Goal: Transaction & Acquisition: Book appointment/travel/reservation

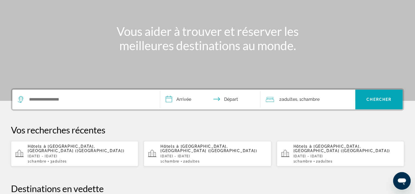
scroll to position [82, 0]
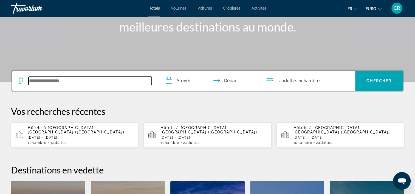
click at [55, 82] on input "Widget de recherche" at bounding box center [90, 81] width 123 height 8
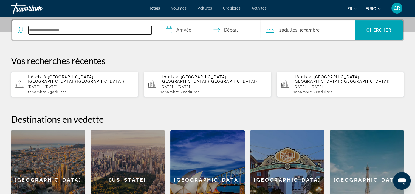
scroll to position [134, 0]
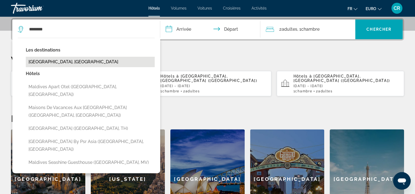
click at [53, 60] on button "[GEOGRAPHIC_DATA], [GEOGRAPHIC_DATA]" at bounding box center [90, 62] width 129 height 10
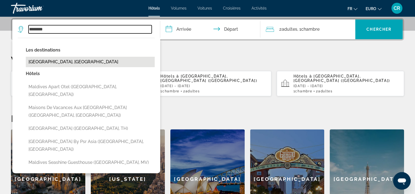
type input "**********"
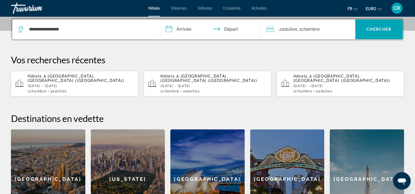
click at [195, 32] on input "**********" at bounding box center [211, 29] width 103 height 21
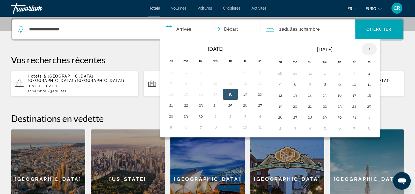
click at [370, 51] on th "Next month" at bounding box center [369, 49] width 15 height 12
click at [338, 81] on button "8" at bounding box center [339, 85] width 9 height 8
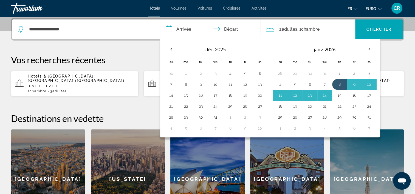
drag, startPoint x: 337, startPoint y: 92, endPoint x: 339, endPoint y: 82, distance: 10.3
click at [338, 92] on button "15" at bounding box center [339, 96] width 9 height 8
type input "**********"
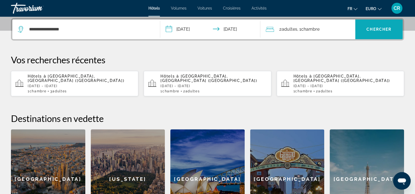
click at [366, 31] on span "Widget de recherche" at bounding box center [378, 29] width 47 height 13
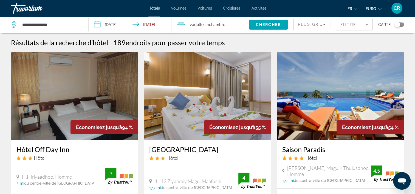
click at [323, 85] on img "Contenu principal" at bounding box center [340, 96] width 127 height 88
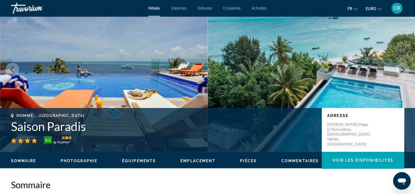
scroll to position [27, 0]
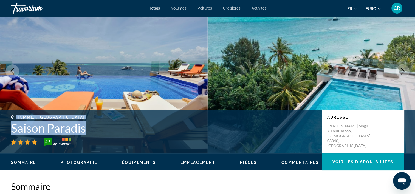
drag, startPoint x: 17, startPoint y: 116, endPoint x: 95, endPoint y: 130, distance: 79.4
click at [95, 130] on div "Homme, , Maldives Saison Paradis 4.5" at bounding box center [163, 131] width 305 height 32
copy div "Homme, , Maldives Saison Paradis"
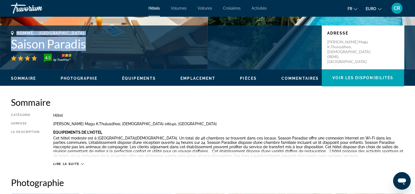
scroll to position [82, 0]
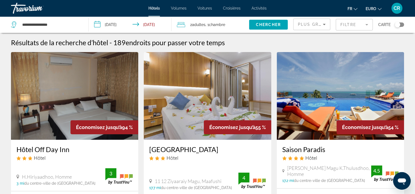
click at [350, 27] on mat-form-field "Filtre" at bounding box center [354, 25] width 37 height 12
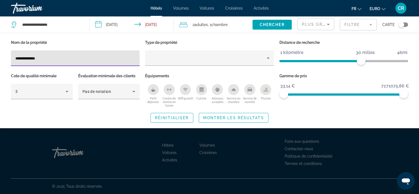
click at [66, 60] on input "**********" at bounding box center [75, 58] width 120 height 7
type input "*"
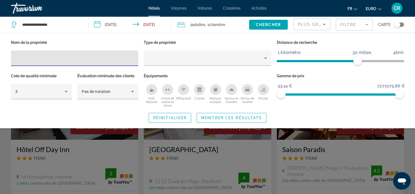
click at [224, 145] on div "Widget de recherche" at bounding box center [207, 138] width 415 height 112
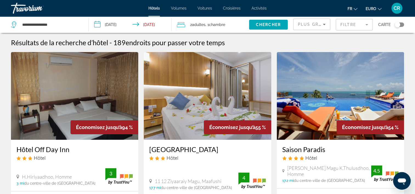
click at [81, 82] on img "Contenu principal" at bounding box center [74, 96] width 127 height 88
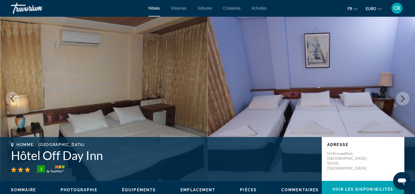
click at [404, 99] on icon "Image suivante" at bounding box center [403, 98] width 4 height 7
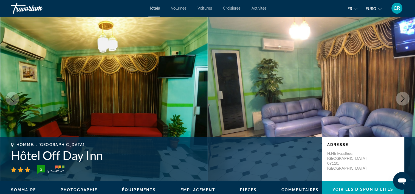
click at [403, 99] on icon "Image suivante" at bounding box center [403, 98] width 7 height 7
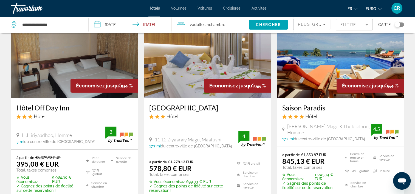
scroll to position [55, 0]
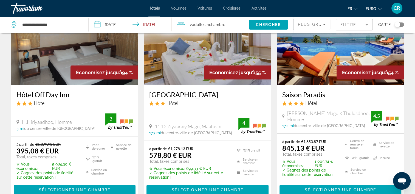
click at [312, 61] on img "Contenu principal" at bounding box center [340, 41] width 127 height 88
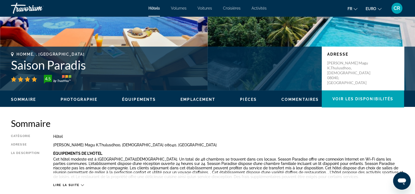
scroll to position [110, 0]
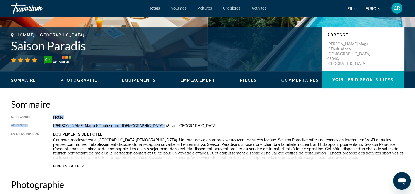
drag, startPoint x: 54, startPoint y: 117, endPoint x: 164, endPoint y: 123, distance: 109.7
click at [164, 123] on div "Catégorie Hôtel Adresse [PERSON_NAME] Magu K.Thulusdhoo, [DEMOGRAPHIC_DATA] 080…" at bounding box center [207, 141] width 393 height 53
copy div "Hôtel Adresse [PERSON_NAME] Magu K.[GEOGRAPHIC_DATA][DEMOGRAPHIC_DATA], [GEOGRA…"
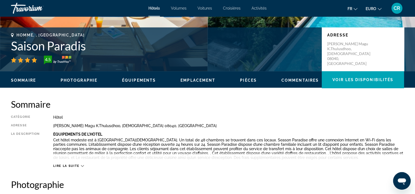
click at [139, 109] on h2 "Sommaire" at bounding box center [207, 104] width 393 height 11
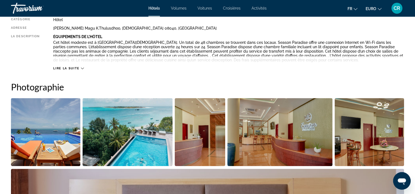
scroll to position [220, 0]
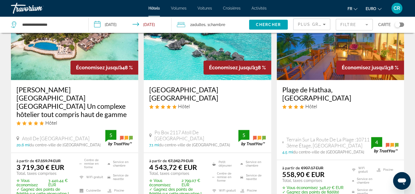
scroll to position [274, 0]
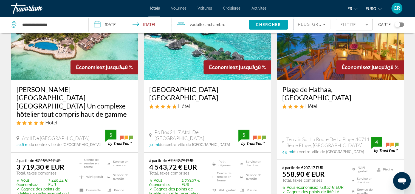
click at [48, 50] on img "Contenu principal" at bounding box center [74, 36] width 127 height 88
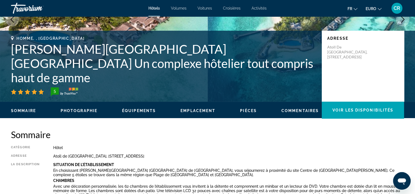
scroll to position [82, 0]
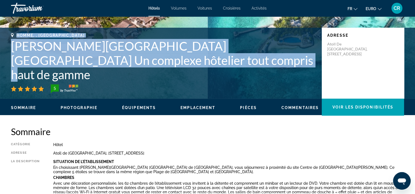
drag, startPoint x: 18, startPoint y: 48, endPoint x: 213, endPoint y: 76, distance: 197.0
click at [213, 76] on div "Homme, , [GEOGRAPHIC_DATA] [PERSON_NAME][GEOGRAPHIC_DATA] [GEOGRAPHIC_DATA] Un …" at bounding box center [163, 63] width 305 height 60
copy div "Homme, , [GEOGRAPHIC_DATA] [PERSON_NAME][GEOGRAPHIC_DATA] [GEOGRAPHIC_DATA] Un …"
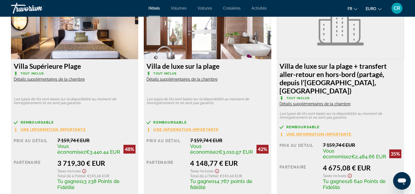
scroll to position [796, 0]
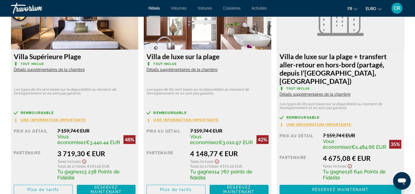
click at [59, 70] on span "Détails supplémentaires de la chambre" at bounding box center [49, 70] width 71 height 4
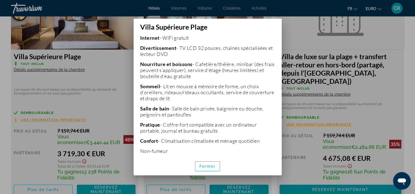
scroll to position [144, 0]
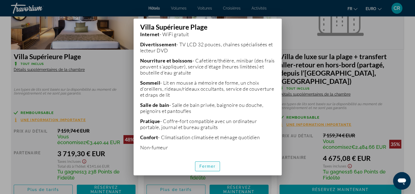
click at [209, 167] on span "Fermer" at bounding box center [207, 166] width 16 height 4
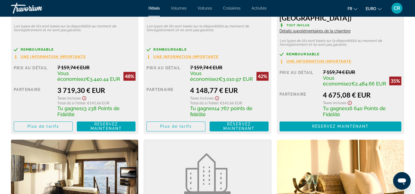
scroll to position [851, 0]
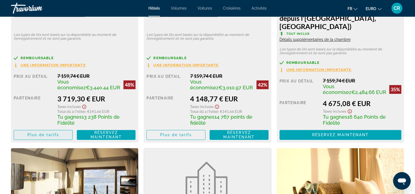
click at [48, 134] on span "Plus de tarifs" at bounding box center [43, 135] width 32 height 4
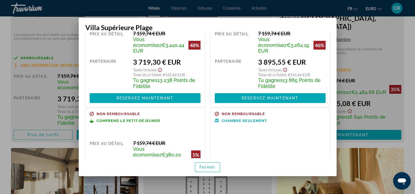
scroll to position [40, 0]
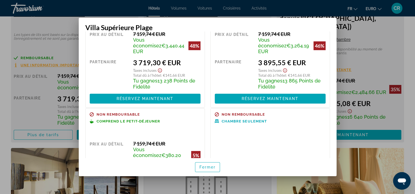
click at [63, 45] on div at bounding box center [207, 97] width 415 height 194
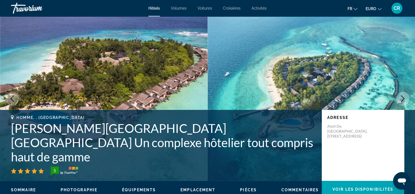
scroll to position [851, 0]
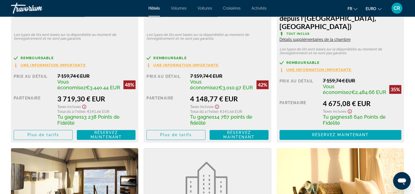
click at [59, 63] on span "Une information importante" at bounding box center [53, 65] width 65 height 4
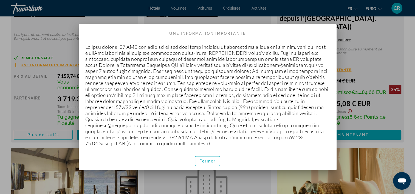
click at [62, 42] on div at bounding box center [207, 97] width 415 height 194
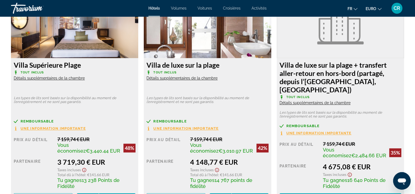
scroll to position [768, 0]
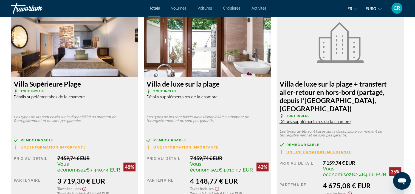
click at [34, 97] on span "Détails supplémentaires de la chambre" at bounding box center [49, 97] width 71 height 4
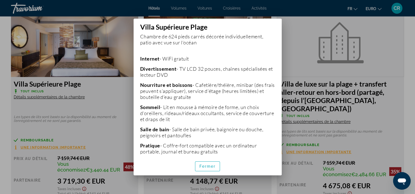
scroll to position [144, 0]
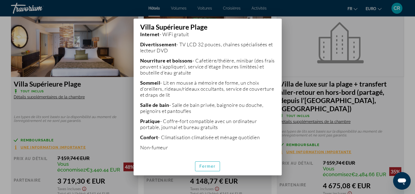
click at [103, 97] on div at bounding box center [207, 97] width 415 height 194
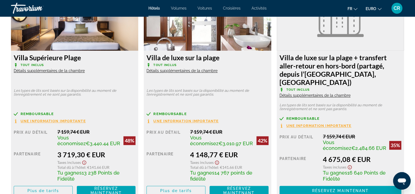
scroll to position [796, 0]
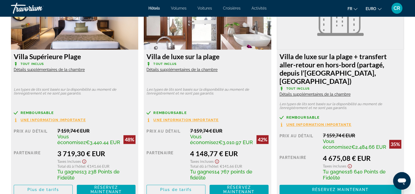
click at [406, 175] on div "Ouvrir la fenêtre de messagerie" at bounding box center [402, 181] width 16 height 16
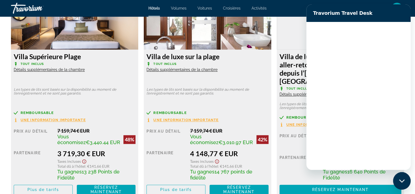
scroll to position [0, 0]
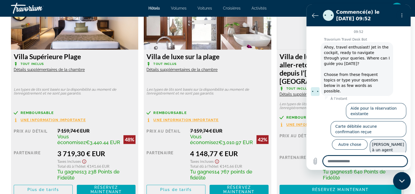
click at [381, 140] on button "[PERSON_NAME] à un agent" at bounding box center [388, 147] width 36 height 16
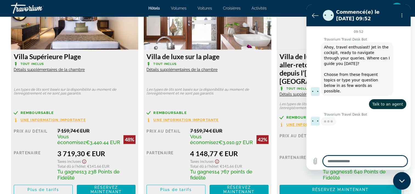
click at [354, 161] on textarea at bounding box center [365, 161] width 85 height 11
type textarea "*"
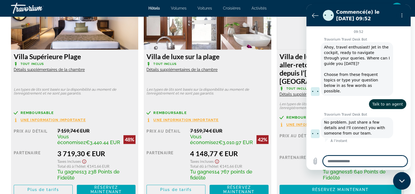
type textarea "*"
type textarea "**"
type textarea "*"
type textarea "***"
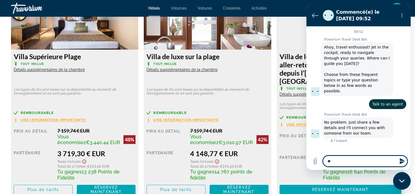
type textarea "*"
type textarea "***"
type textarea "*"
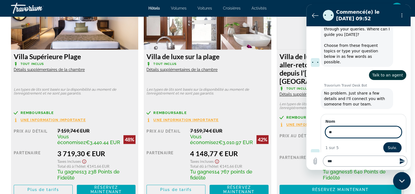
scroll to position [29, 0]
type input "*"
type input "*******"
click at [383, 142] on button "Suiv." at bounding box center [392, 147] width 18 height 11
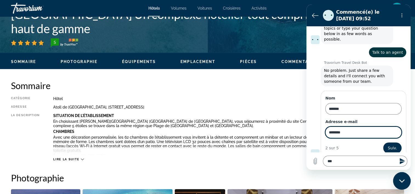
scroll to position [110, 0]
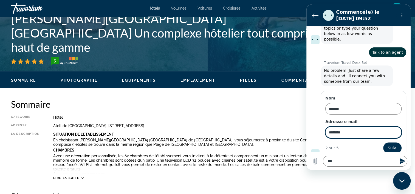
type input "*******"
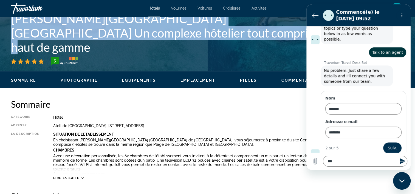
drag, startPoint x: 19, startPoint y: 21, endPoint x: 211, endPoint y: 49, distance: 193.5
click at [211, 49] on div "Homme, , [GEOGRAPHIC_DATA] [PERSON_NAME][GEOGRAPHIC_DATA] [GEOGRAPHIC_DATA] Un …" at bounding box center [163, 36] width 305 height 60
copy div "Homme, , [GEOGRAPHIC_DATA] [PERSON_NAME][GEOGRAPHIC_DATA] [GEOGRAPHIC_DATA] Un …"
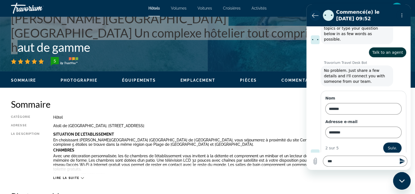
click at [316, 16] on icon "Retour à la liste des conversations" at bounding box center [315, 15] width 7 height 7
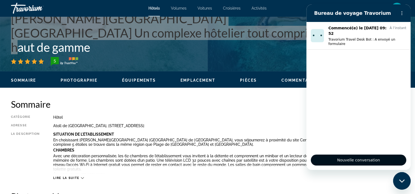
click at [366, 164] on button "Nouvelle conversation" at bounding box center [358, 160] width 95 height 11
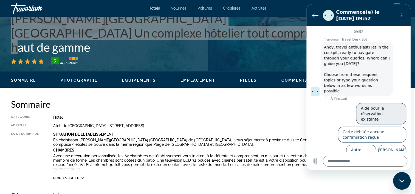
click at [375, 103] on button "Aide pour la réservation existante" at bounding box center [381, 113] width 50 height 21
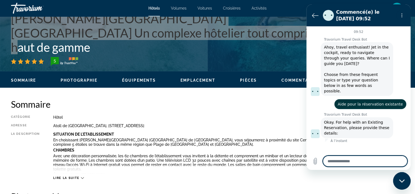
click at [343, 162] on textarea at bounding box center [365, 161] width 85 height 11
type textarea "*"
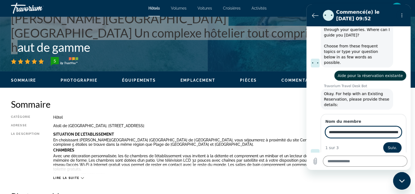
scroll to position [0, 118]
type input "**********"
click at [317, 16] on icon "Retour à la liste des conversations" at bounding box center [315, 15] width 7 height 7
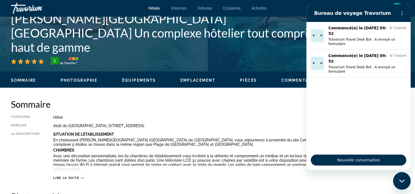
click at [259, 112] on div "Sommaire Catégorie Hôtel Adresse [STREET_ADDRESS] La description Situation De L…" at bounding box center [207, 139] width 393 height 81
click at [258, 112] on div "Sommaire Catégorie Hôtel Adresse [STREET_ADDRESS] La description Situation De L…" at bounding box center [207, 139] width 393 height 81
drag, startPoint x: 243, startPoint y: 129, endPoint x: 237, endPoint y: 126, distance: 6.6
click at [243, 128] on div "Catégorie Hôtel Adresse [STREET_ADDRESS] La description Situation De L'établiss…" at bounding box center [207, 147] width 393 height 65
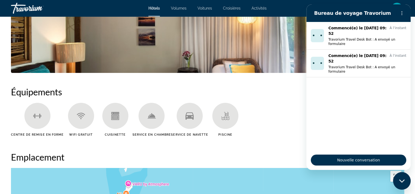
scroll to position [384, 0]
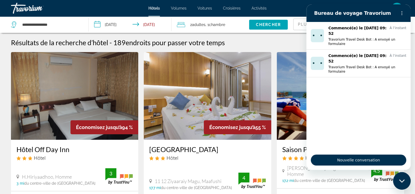
click at [257, 43] on div "Résultats de la recherche d’hôtel - 189 endroits pour passer votre temps" at bounding box center [207, 42] width 393 height 8
click at [404, 12] on button "Menu d’options" at bounding box center [402, 13] width 11 height 11
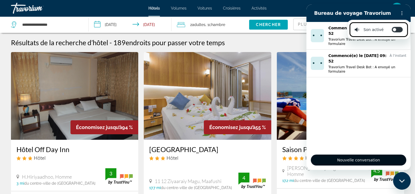
click at [386, 161] on span "Nouvelle conversation" at bounding box center [359, 160] width 86 height 7
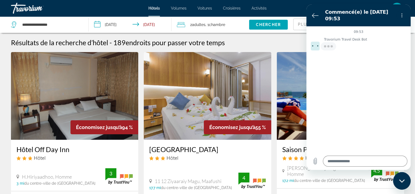
drag, startPoint x: 299, startPoint y: 38, endPoint x: 304, endPoint y: 33, distance: 6.8
click at [299, 38] on div "Résultats de la recherche d’hôtel - 189 endroits pour passer votre temps" at bounding box center [207, 42] width 393 height 8
click at [315, 13] on icon "Retour à la liste des conversations" at bounding box center [315, 15] width 7 height 7
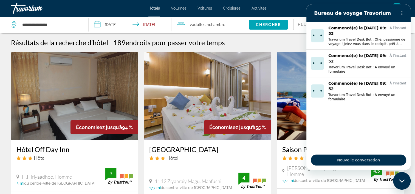
click at [297, 42] on div "Résultats de la recherche d’hôtel - 189 endroits pour passer votre temps" at bounding box center [207, 42] width 393 height 8
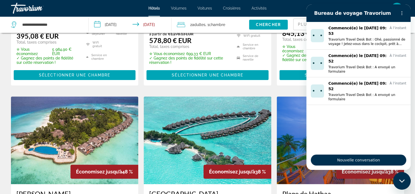
click at [343, 111] on ul "Commencé(e) le [DATE] 09:53 À l’instant Travorium Travel Desk Bot : Ohé, passio…" at bounding box center [359, 86] width 104 height 128
drag, startPoint x: 310, startPoint y: 8, endPoint x: 308, endPoint y: 19, distance: 10.6
click at [307, 20] on section "Bureau de voyage Travorium" at bounding box center [359, 13] width 104 height 18
click at [403, 14] on icon "Menu d’options" at bounding box center [402, 13] width 4 height 4
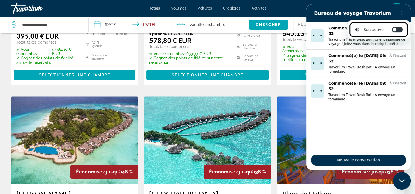
click at [350, 122] on ul "Commencé(e) le [DATE] 09:53 À l’instant Travorium Travel Desk Bot : Ohé, passio…" at bounding box center [359, 86] width 104 height 128
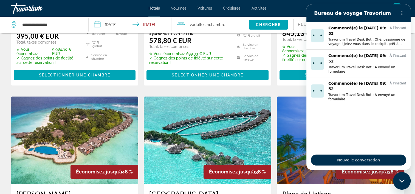
click at [400, 181] on icon "Fermer la fenêtre de messagerie" at bounding box center [401, 180] width 5 height 3
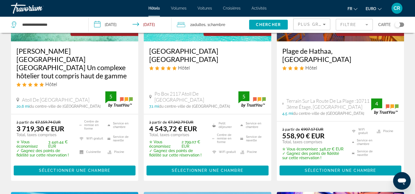
scroll to position [280, 0]
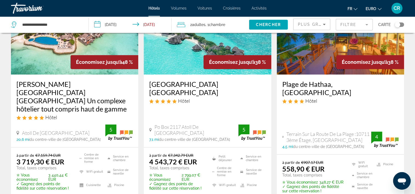
click at [31, 57] on img "Contenu principal" at bounding box center [74, 31] width 127 height 88
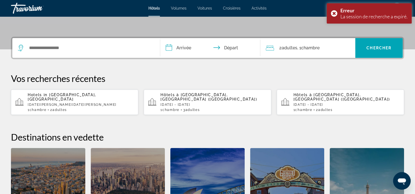
scroll to position [130, 0]
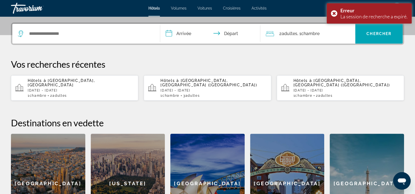
click at [85, 89] on div "Hôtels à [GEOGRAPHIC_DATA] , [GEOGRAPHIC_DATA] [DATE] - [DATE] 1 Chambre pièces…" at bounding box center [81, 87] width 106 height 19
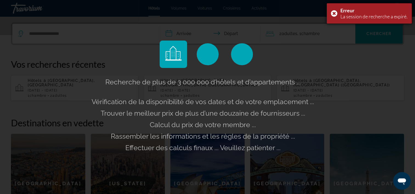
drag, startPoint x: 333, startPoint y: 12, endPoint x: 357, endPoint y: 37, distance: 34.0
click at [334, 12] on div "Erreur La session de recherche a expiré." at bounding box center [369, 13] width 85 height 20
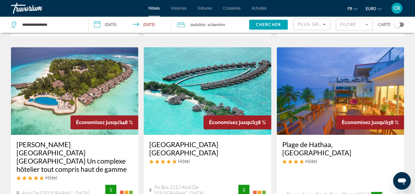
scroll to position [247, 0]
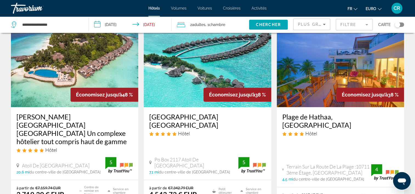
click at [86, 63] on img "Contenu principal" at bounding box center [74, 63] width 127 height 88
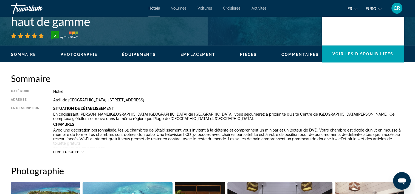
scroll to position [165, 0]
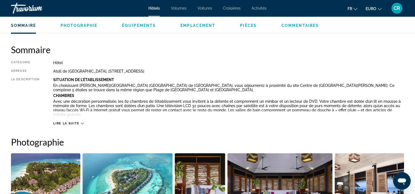
click at [80, 123] on div "Lire la suite" at bounding box center [68, 124] width 30 height 4
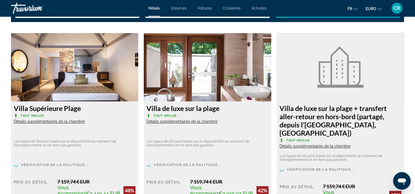
scroll to position [823, 0]
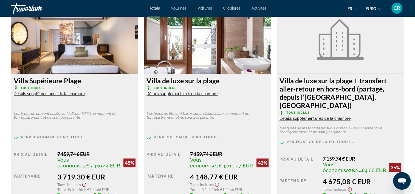
click at [340, 52] on img "Contenu principal" at bounding box center [340, 39] width 47 height 41
click at [319, 91] on font "Villa de luxe sur la plage + transfert aller-retour en hors-bord (partagé, depu…" at bounding box center [333, 93] width 107 height 33
click at [328, 117] on span "Détails supplémentaires de la chambre" at bounding box center [315, 118] width 71 height 4
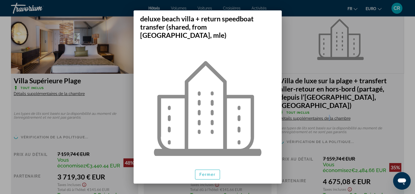
scroll to position [0, 0]
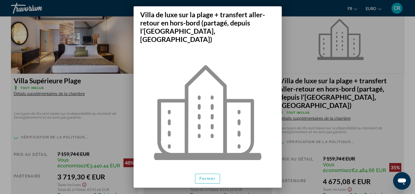
click at [299, 53] on div at bounding box center [207, 97] width 415 height 194
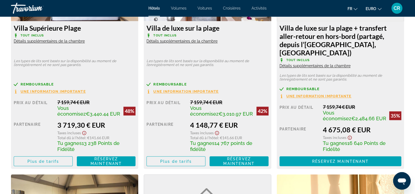
scroll to position [906, 0]
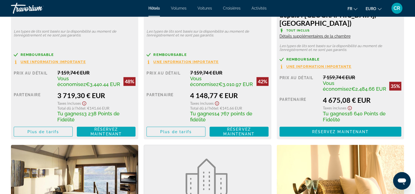
click at [86, 132] on span "Réservez maintenant Plus disponible" at bounding box center [106, 131] width 50 height 9
